Goal: Task Accomplishment & Management: Complete application form

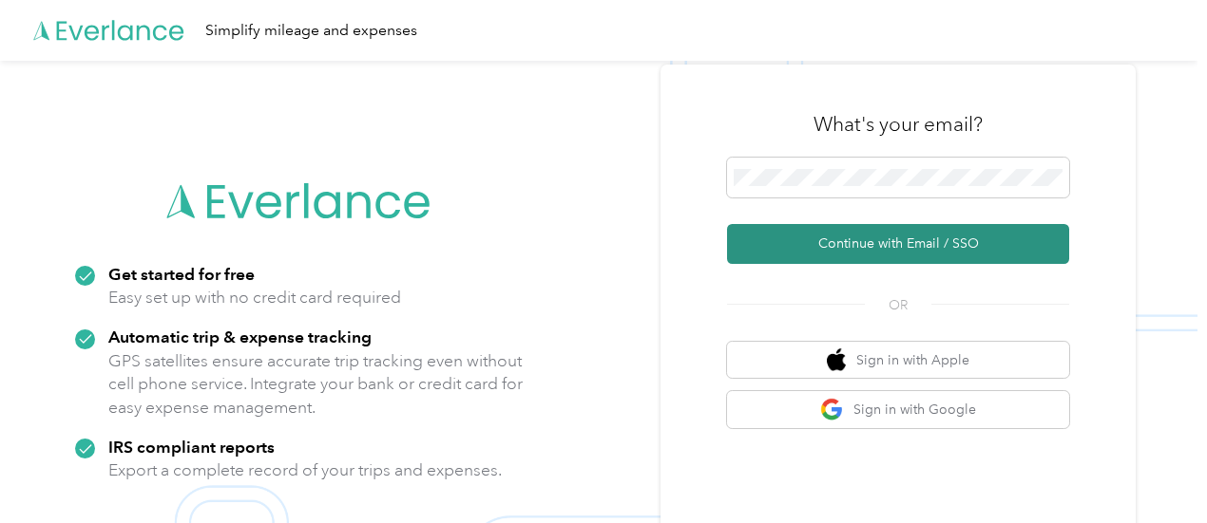
click at [874, 253] on button "Continue with Email / SSO" at bounding box center [898, 244] width 342 height 40
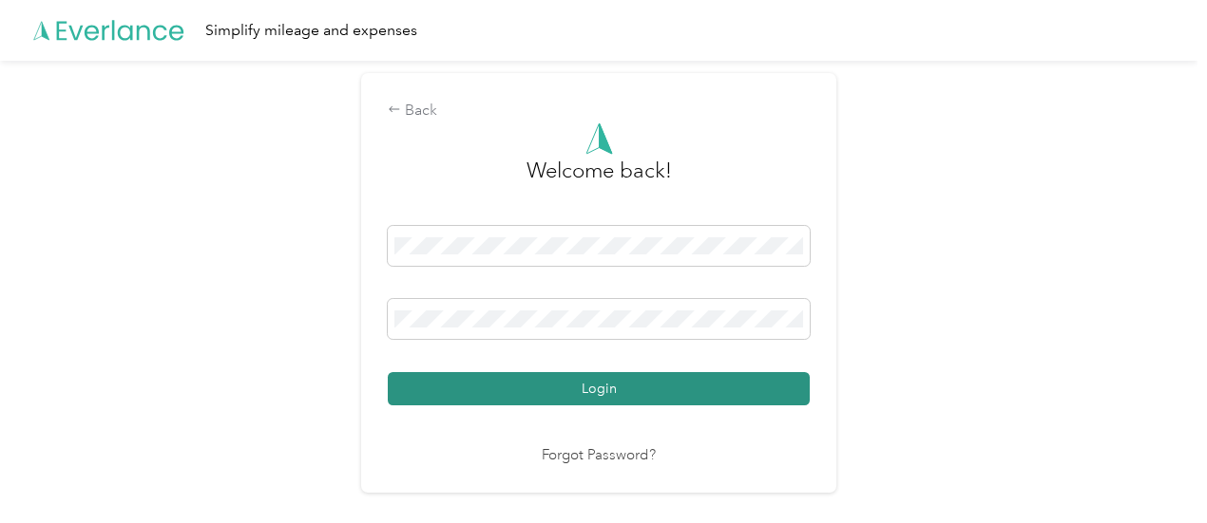
click at [515, 392] on button "Login" at bounding box center [599, 388] width 422 height 33
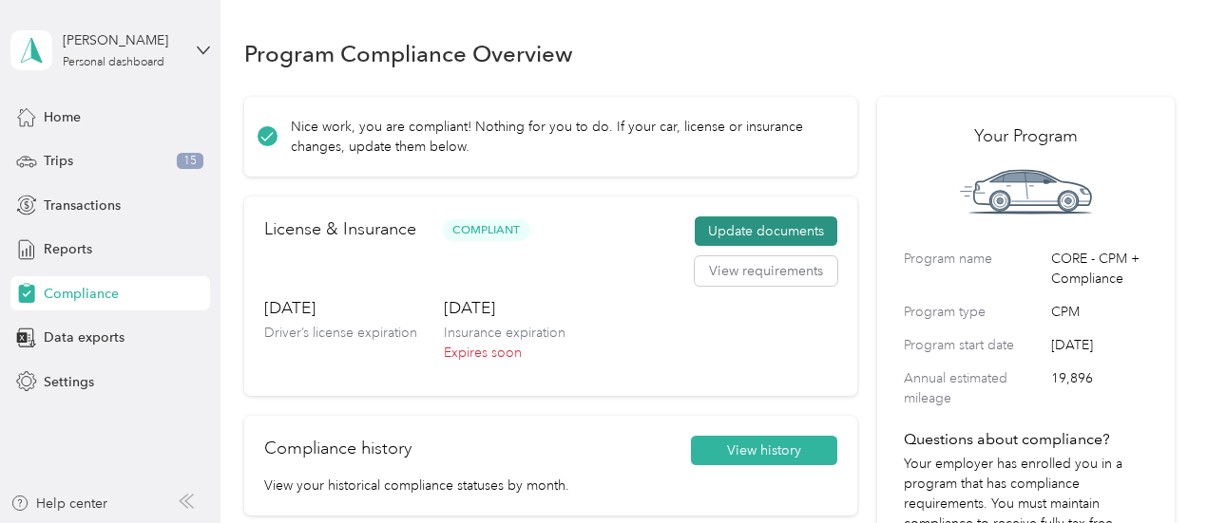
click at [738, 222] on button "Update documents" at bounding box center [765, 232] width 143 height 30
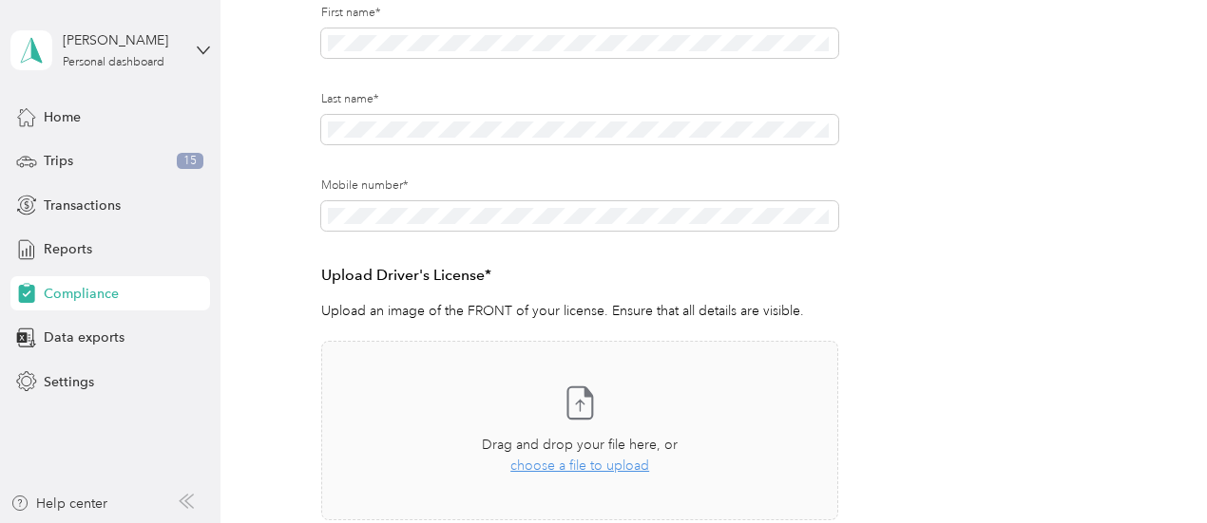
scroll to position [570, 0]
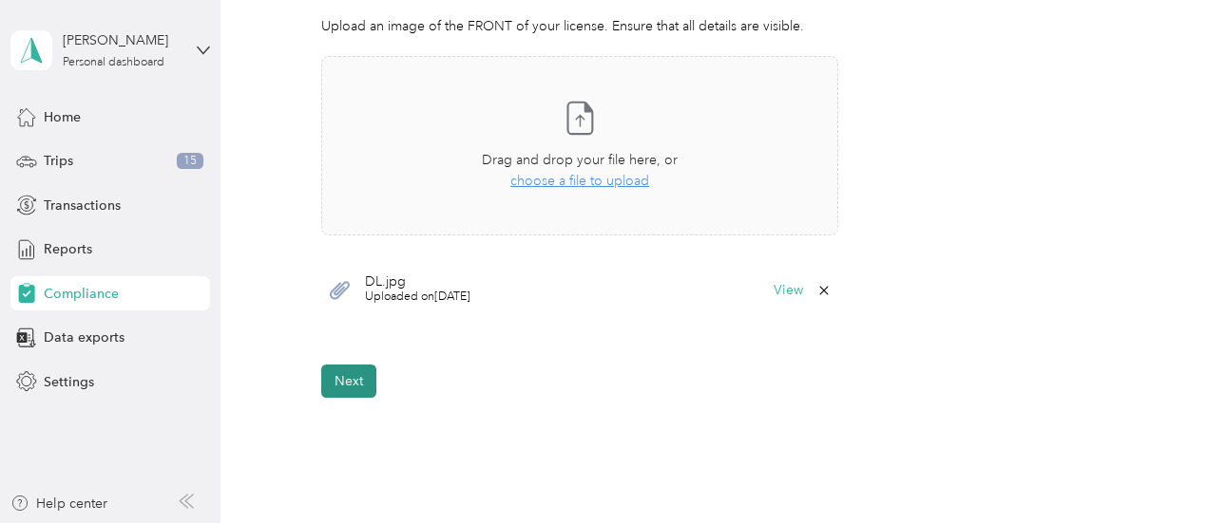
click at [352, 372] on button "Next" at bounding box center [348, 381] width 55 height 33
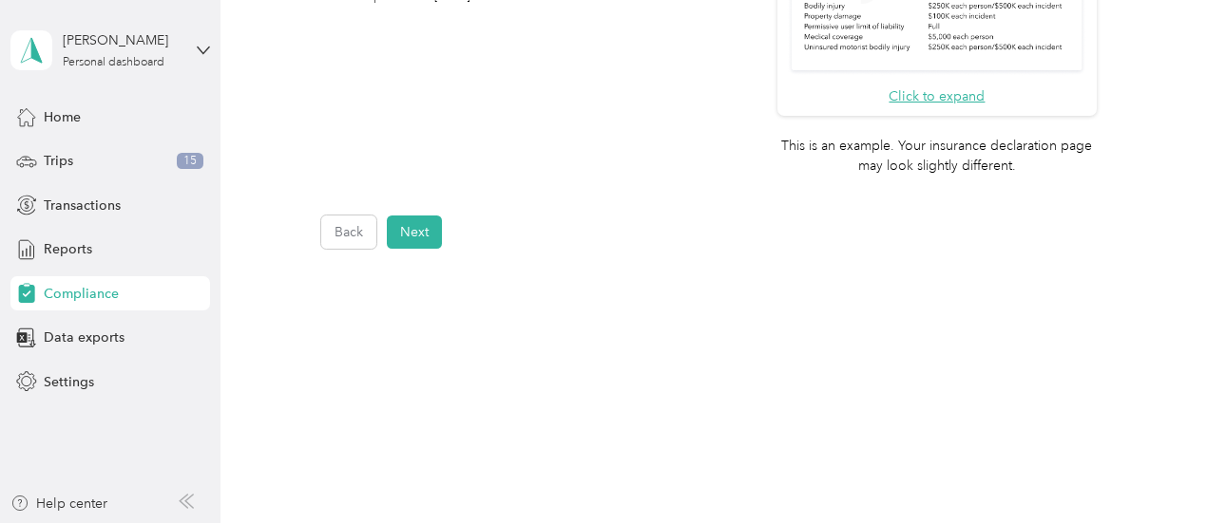
scroll to position [523, 0]
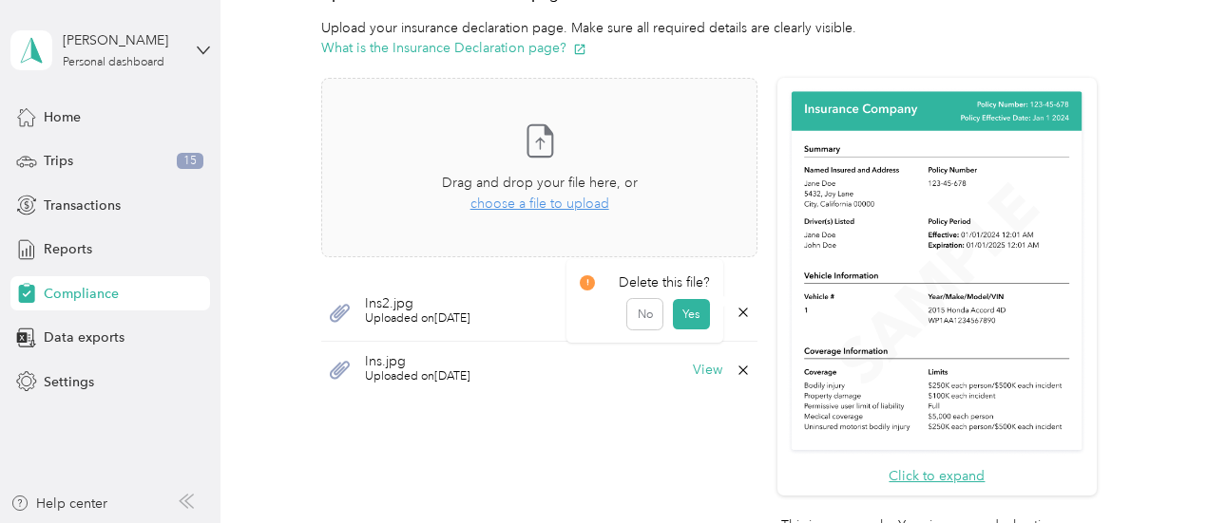
click at [735, 311] on icon at bounding box center [742, 312] width 15 height 15
click at [700, 330] on button "Yes" at bounding box center [690, 324] width 37 height 30
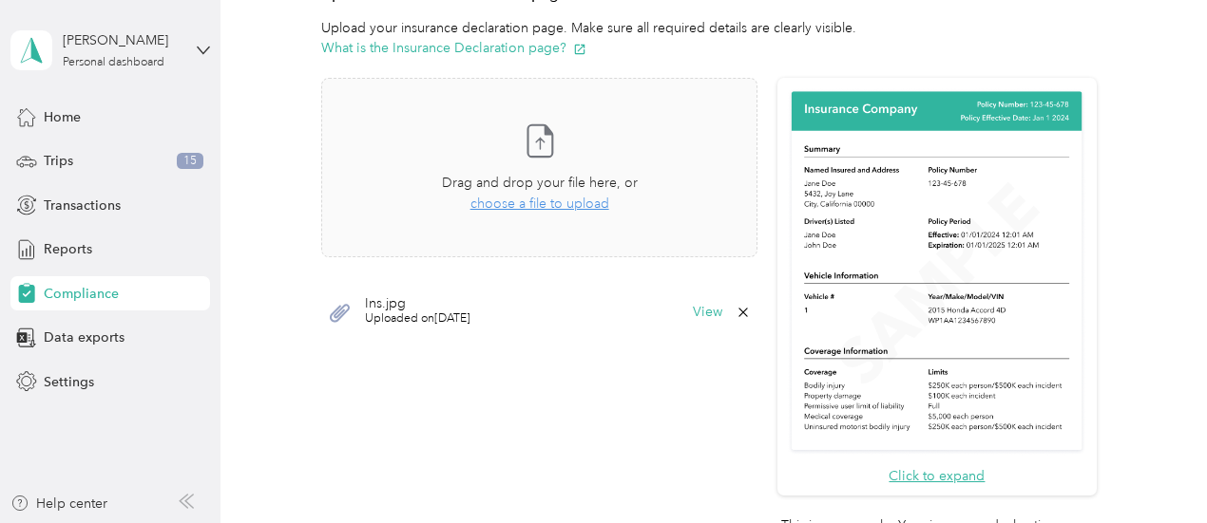
click at [739, 314] on icon at bounding box center [742, 312] width 15 height 15
click at [699, 322] on button "Yes" at bounding box center [690, 324] width 37 height 30
click at [587, 205] on span "choose a file to upload" at bounding box center [539, 204] width 139 height 16
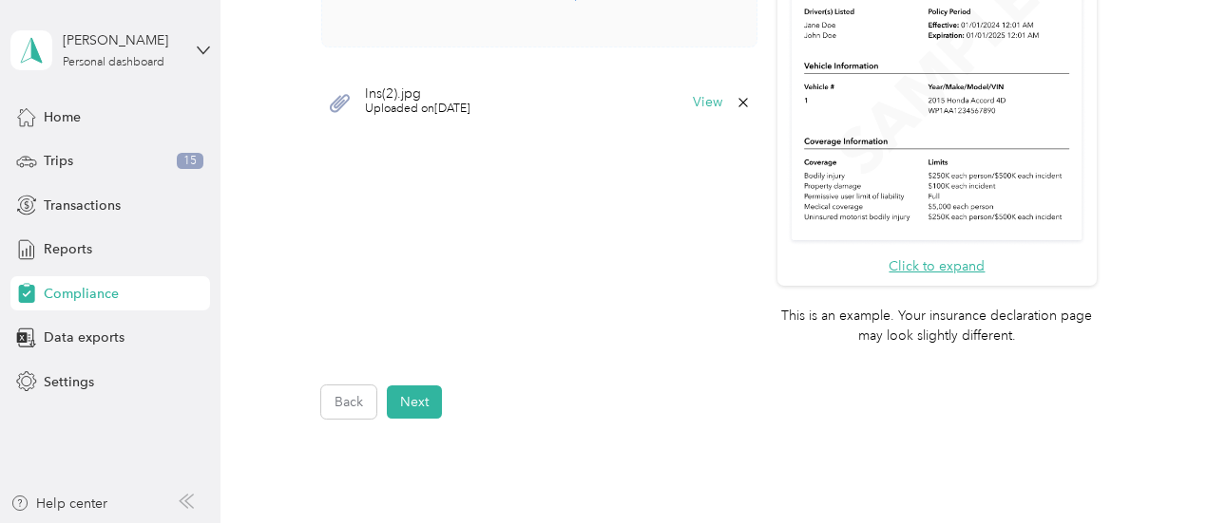
scroll to position [749, 0]
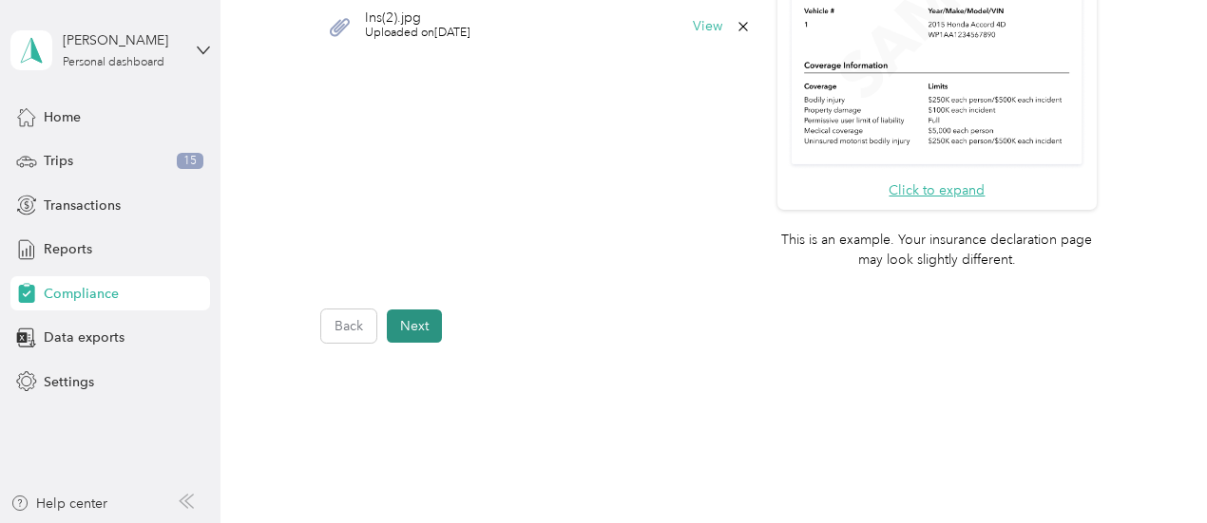
click at [405, 322] on button "Next" at bounding box center [414, 326] width 55 height 33
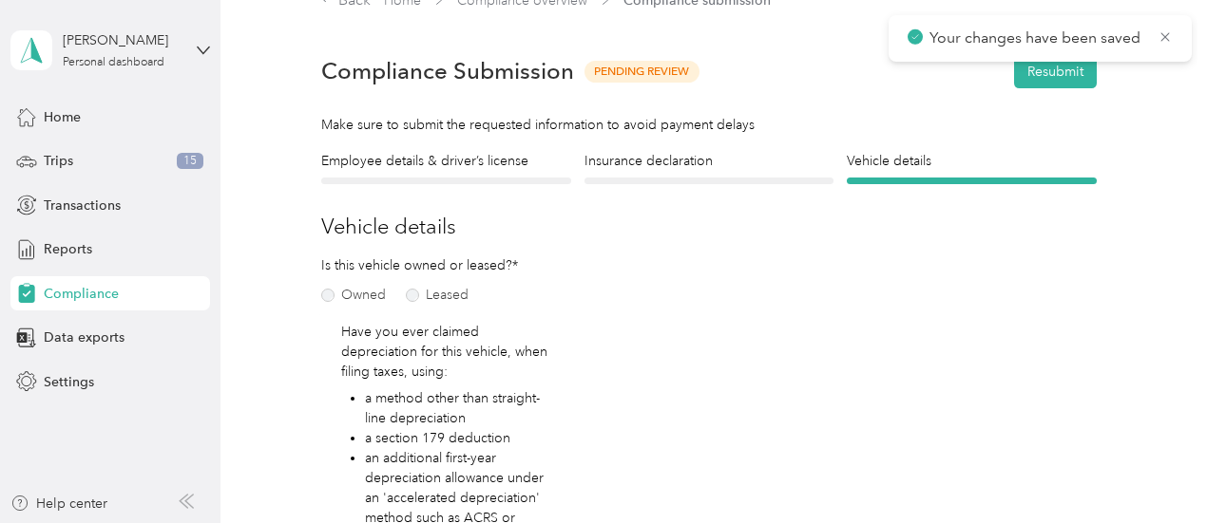
scroll to position [23, 0]
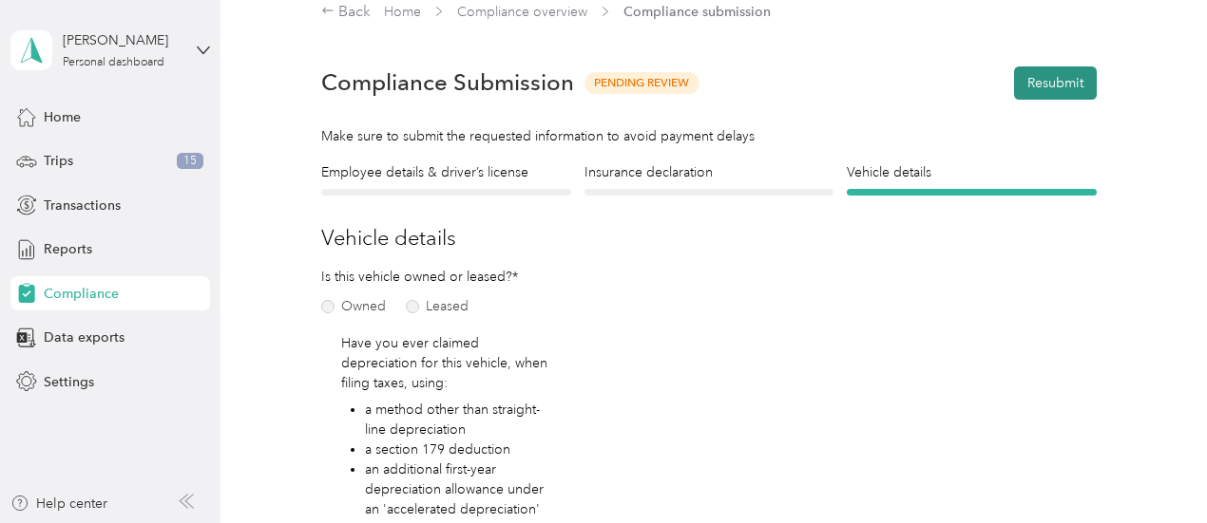
click at [1045, 82] on button "Resubmit" at bounding box center [1055, 83] width 83 height 33
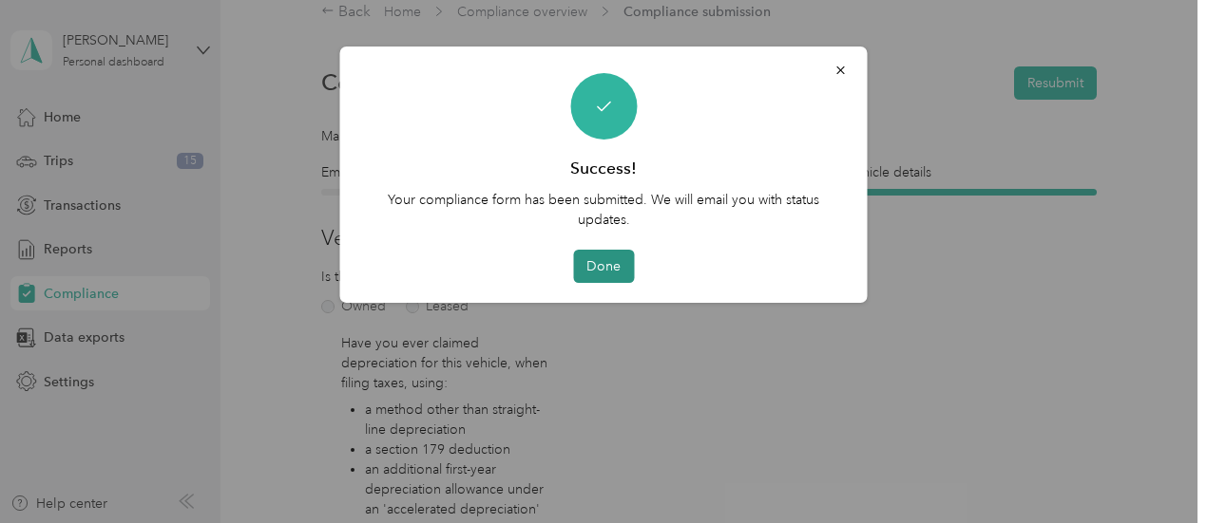
click at [614, 265] on button "Done" at bounding box center [603, 266] width 61 height 33
